Goal: Find specific page/section: Find specific page/section

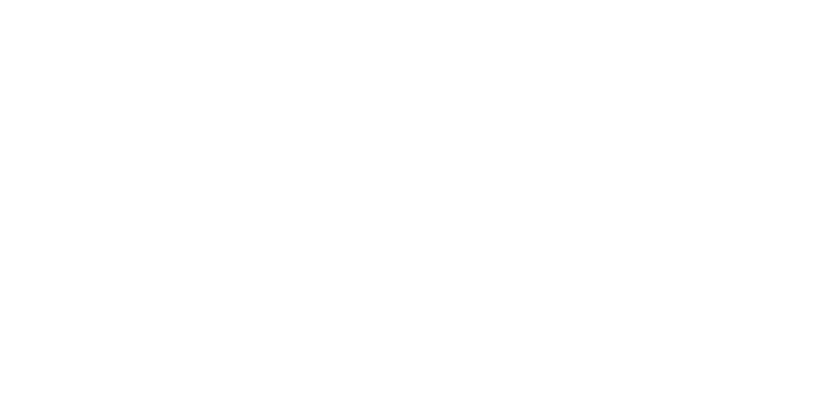
select select "Song"
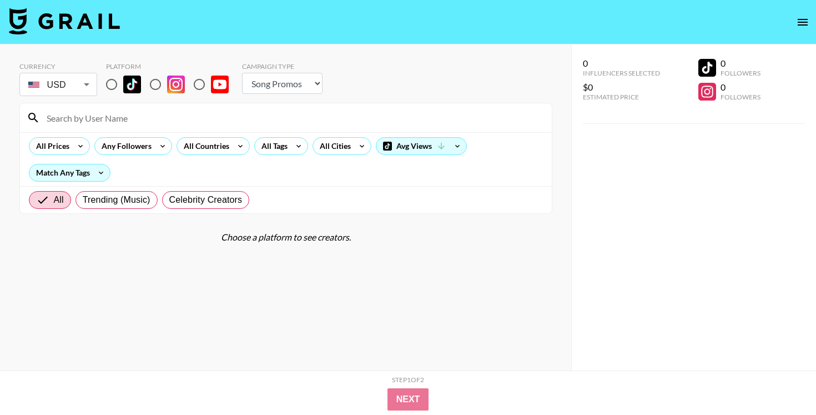
click at [113, 88] on input "radio" at bounding box center [111, 84] width 23 height 23
radio input "true"
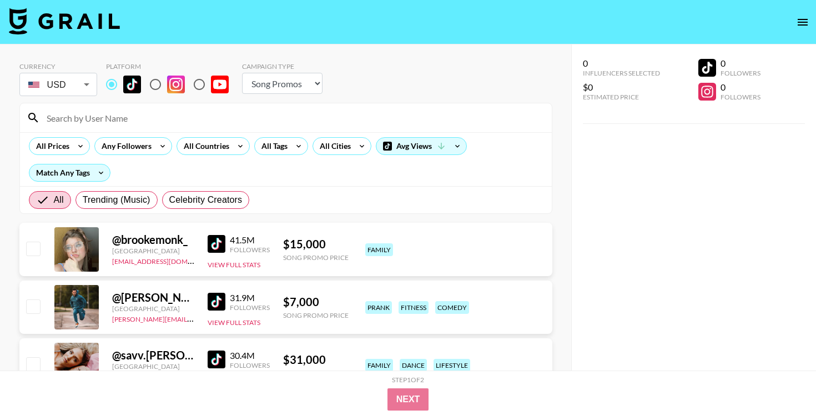
click at [121, 112] on input at bounding box center [292, 118] width 505 height 18
paste input "@namixinn"
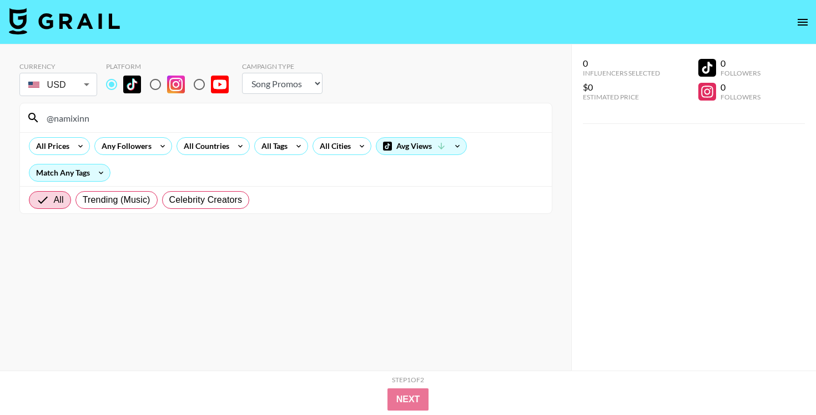
type input "@namixinn"
select select "Song"
